Goal: Task Accomplishment & Management: Manage account settings

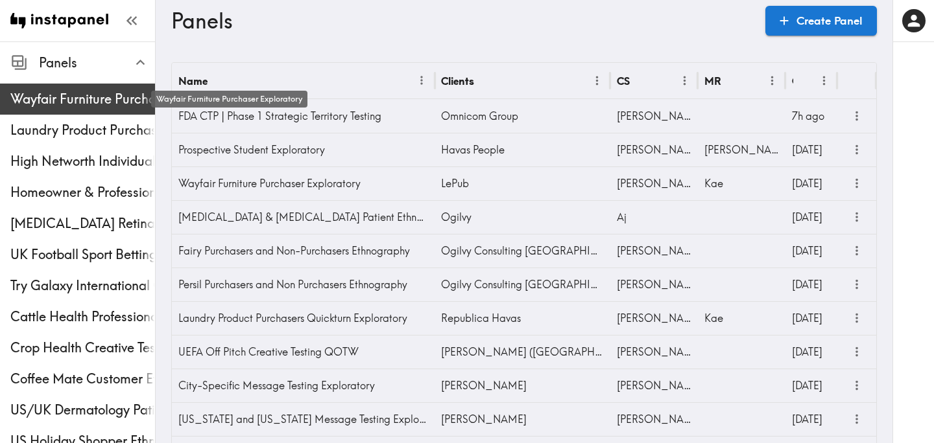
click at [86, 97] on span "Wayfair Furniture Purchaser Exploratory" at bounding box center [82, 99] width 145 height 18
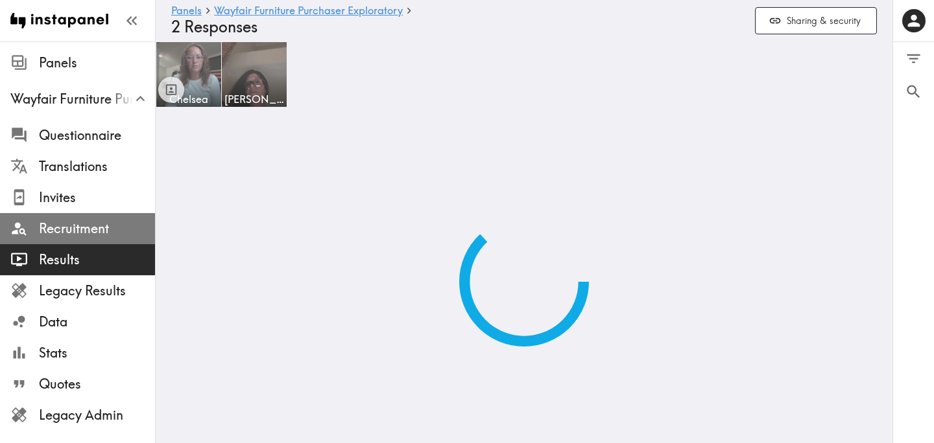
click at [65, 233] on span "Recruitment" at bounding box center [97, 229] width 116 height 18
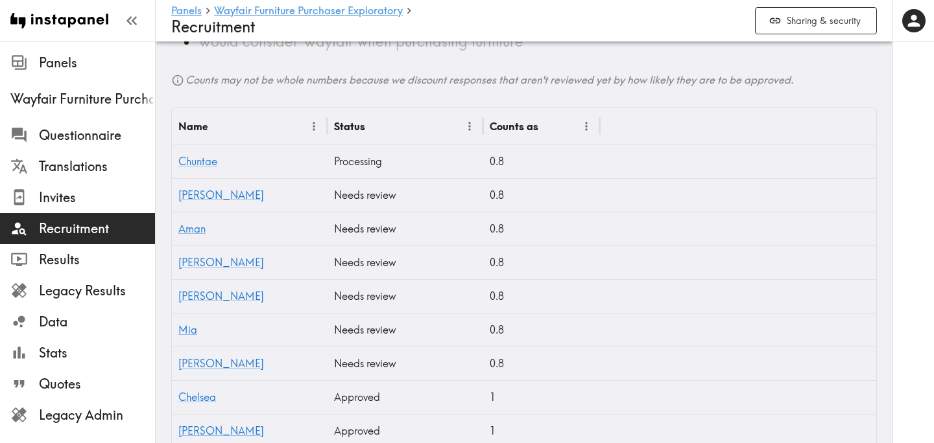
scroll to position [421, 0]
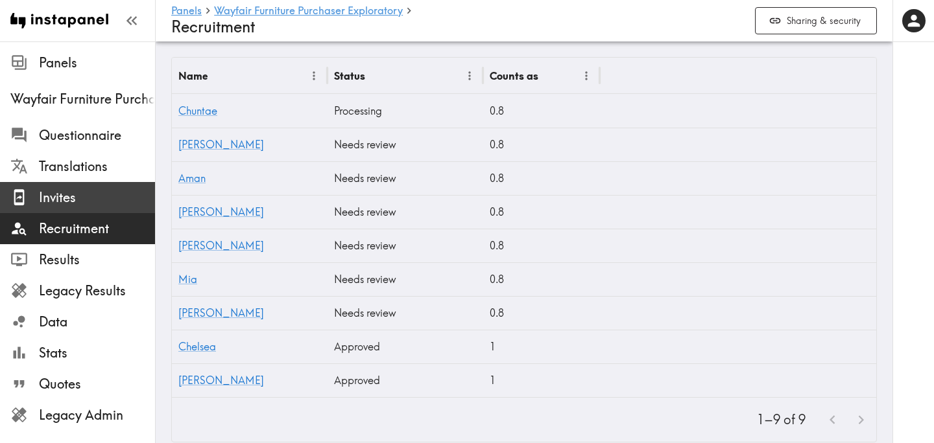
click at [110, 206] on span "Invites" at bounding box center [97, 198] width 116 height 18
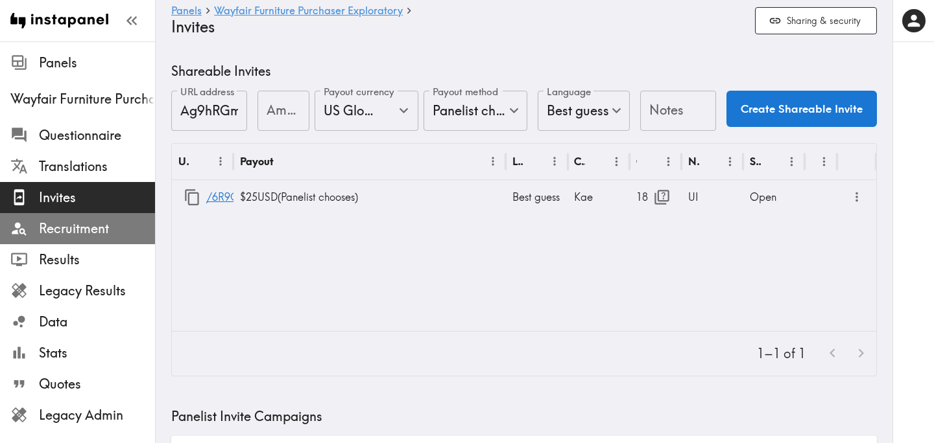
click at [102, 237] on span "Recruitment" at bounding box center [97, 229] width 116 height 18
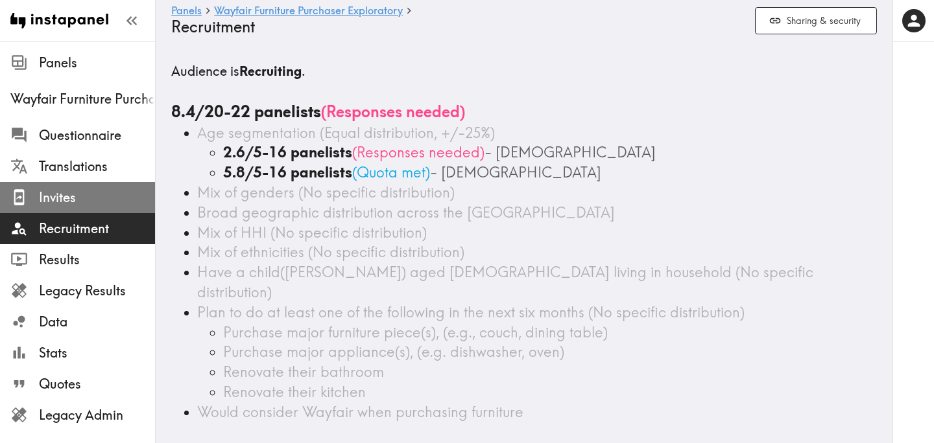
click at [108, 209] on div "Invites" at bounding box center [77, 198] width 155 height 34
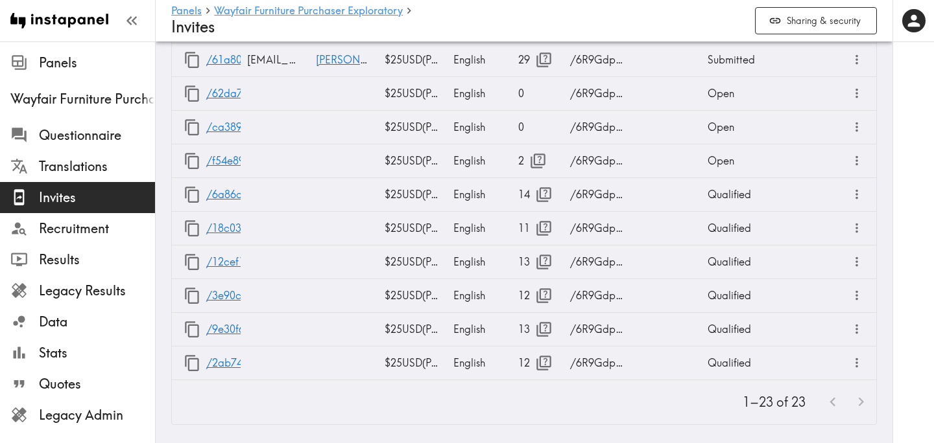
scroll to position [1138, 0]
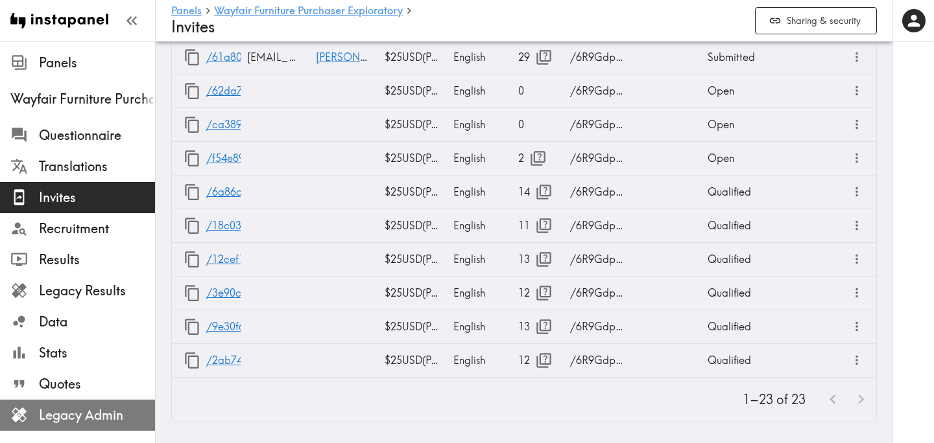
click at [128, 405] on span "Legacy Admin" at bounding box center [97, 415] width 116 height 23
